Goal: Transaction & Acquisition: Purchase product/service

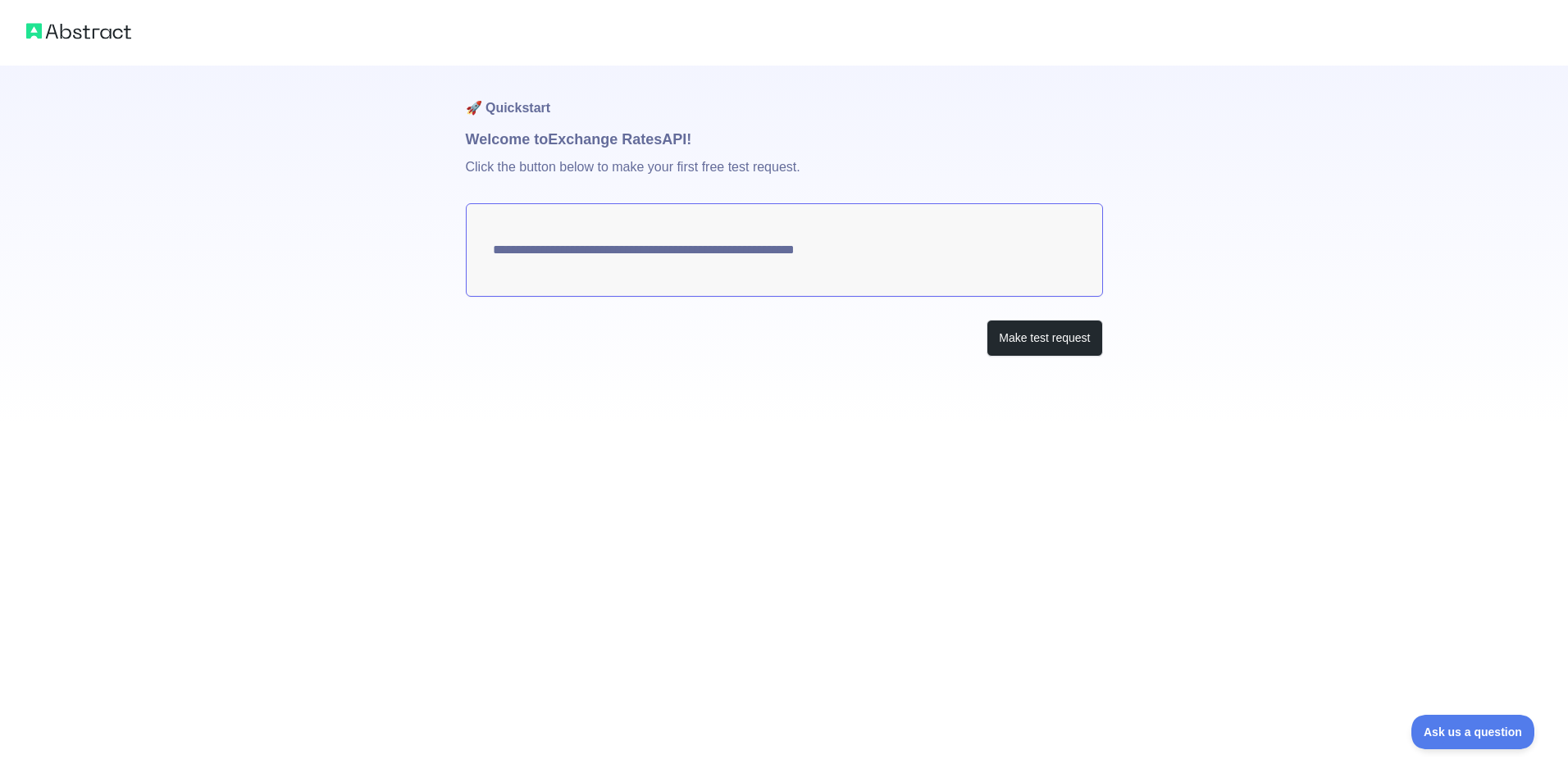
click at [601, 594] on div "**********" at bounding box center [784, 391] width 1568 height 782
click at [1004, 337] on button "Make test request" at bounding box center [1044, 338] width 115 height 37
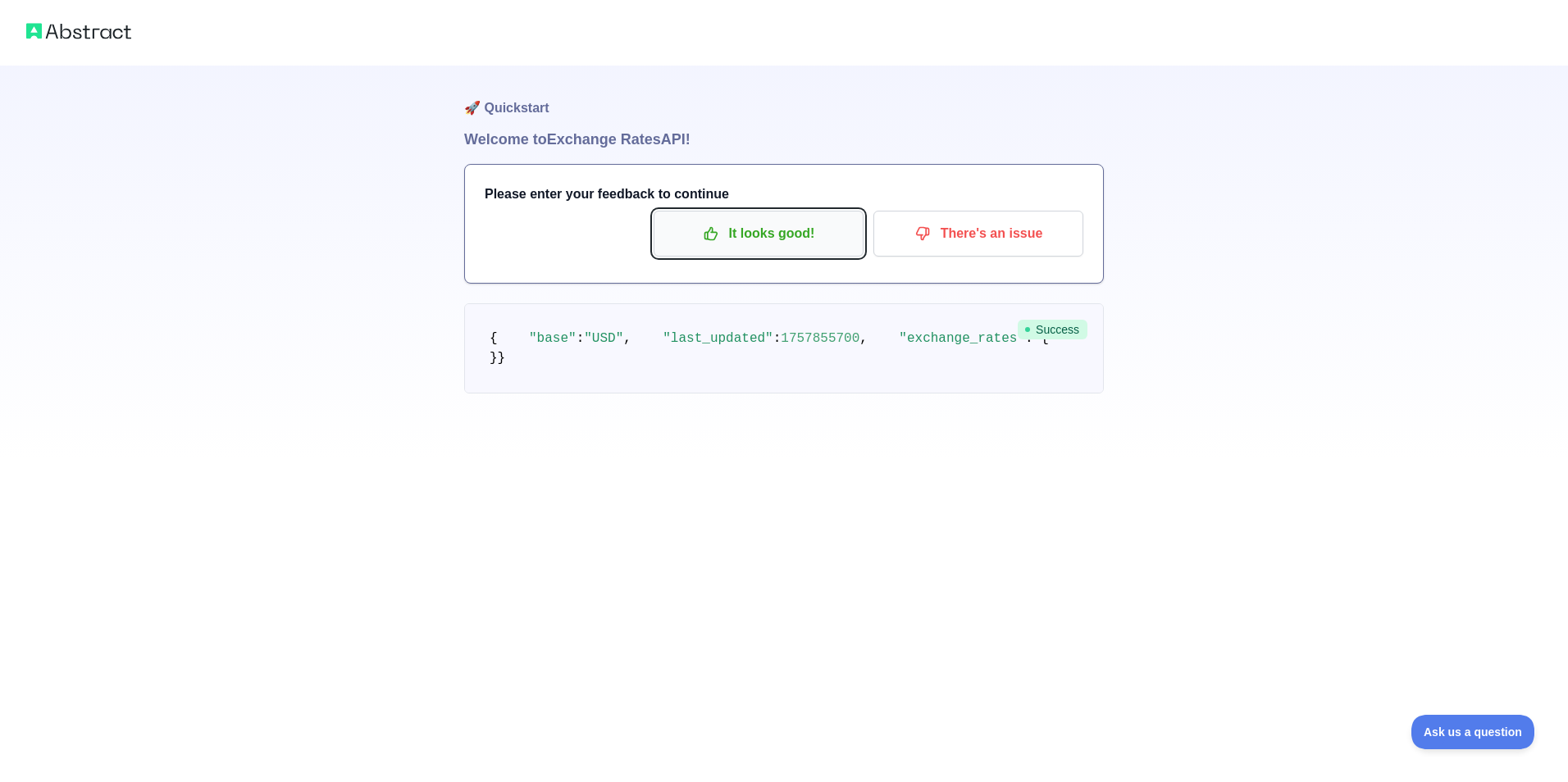
click at [790, 229] on p "It looks good!" at bounding box center [758, 233] width 185 height 27
